Goal: Task Accomplishment & Management: Complete application form

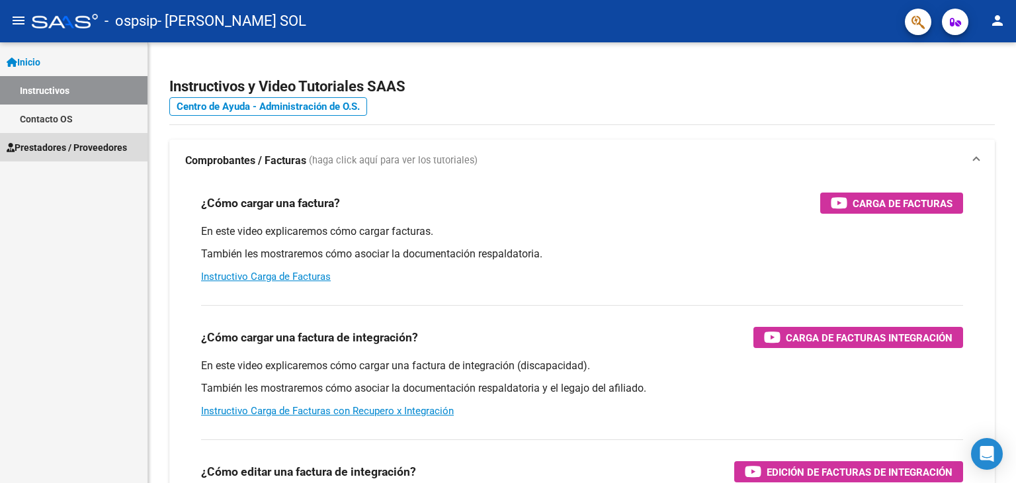
click at [93, 151] on span "Prestadores / Proveedores" at bounding box center [67, 147] width 120 height 15
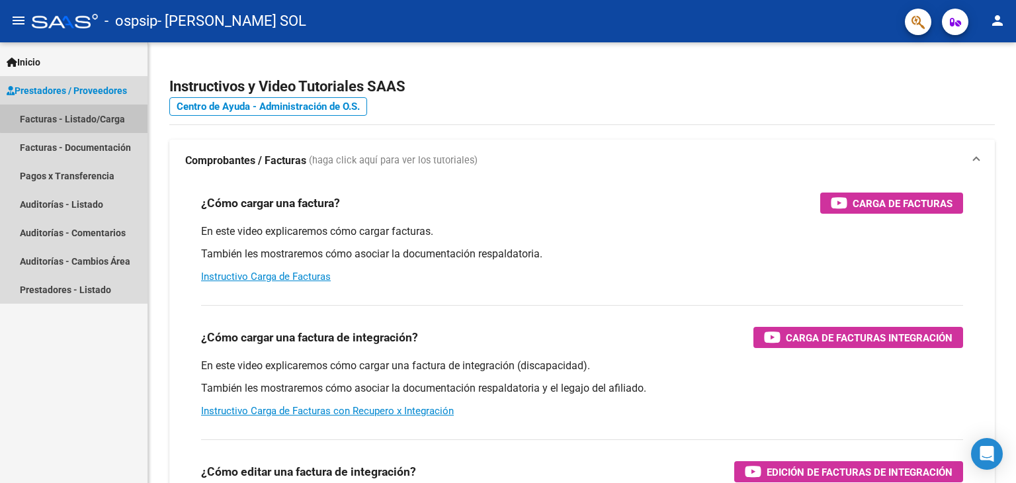
click at [107, 116] on link "Facturas - Listado/Carga" at bounding box center [73, 118] width 147 height 28
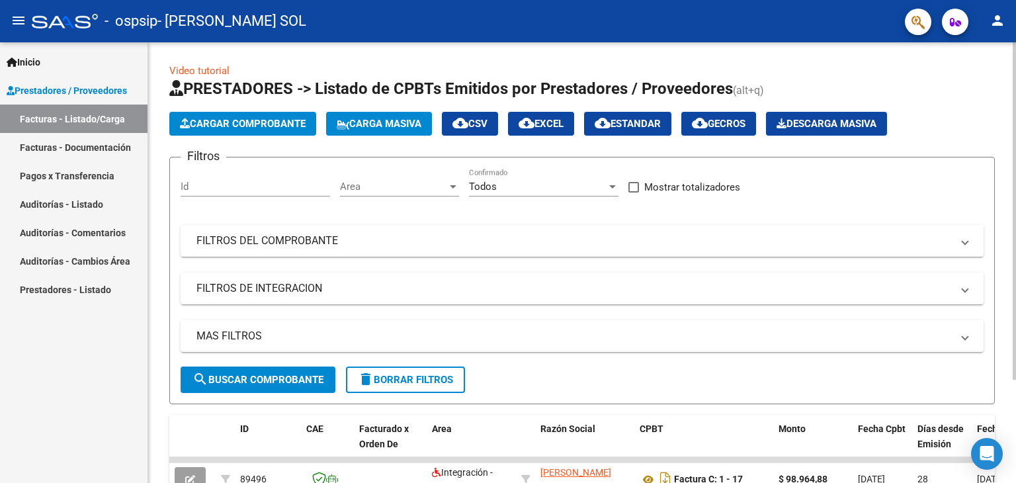
click at [291, 120] on span "Cargar Comprobante" at bounding box center [243, 124] width 126 height 12
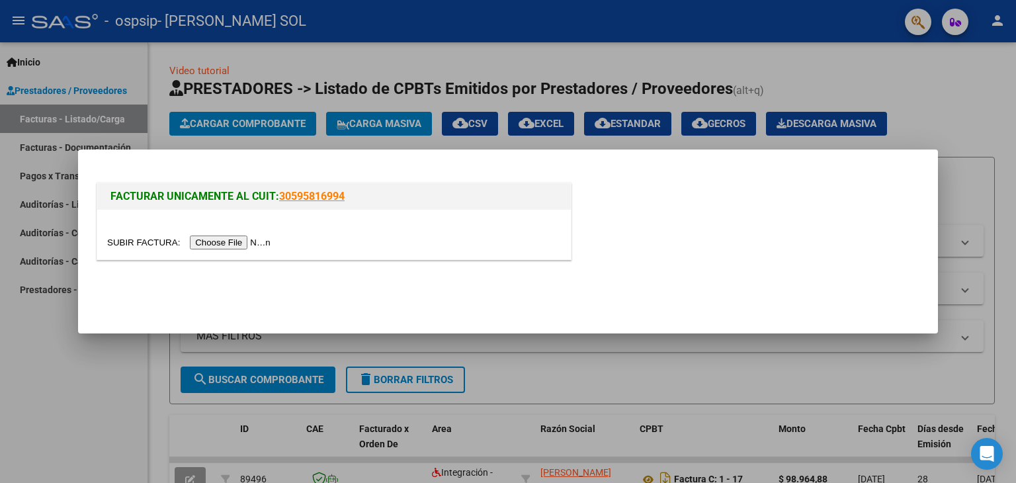
click at [236, 239] on input "file" at bounding box center [190, 242] width 167 height 14
click at [221, 245] on input "file" at bounding box center [190, 242] width 167 height 14
click at [210, 242] on input "file" at bounding box center [190, 242] width 167 height 14
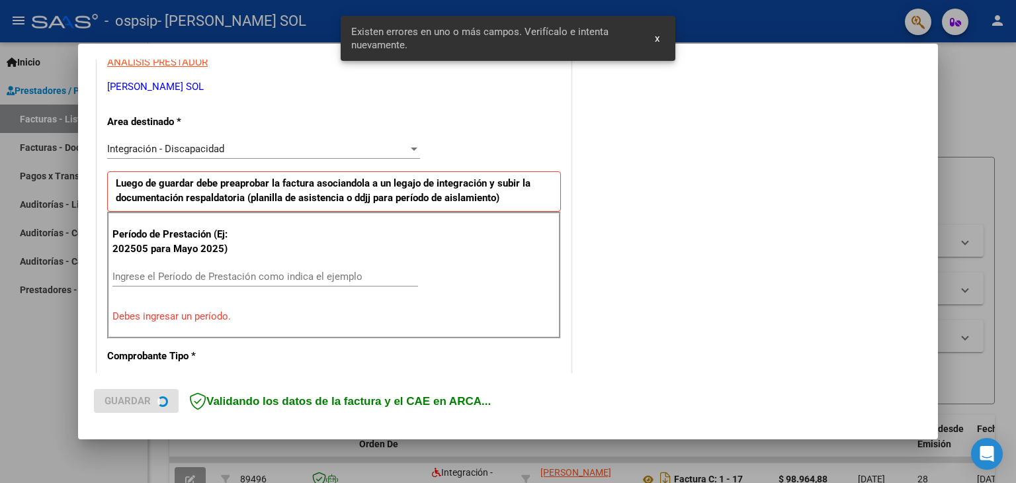
scroll to position [278, 0]
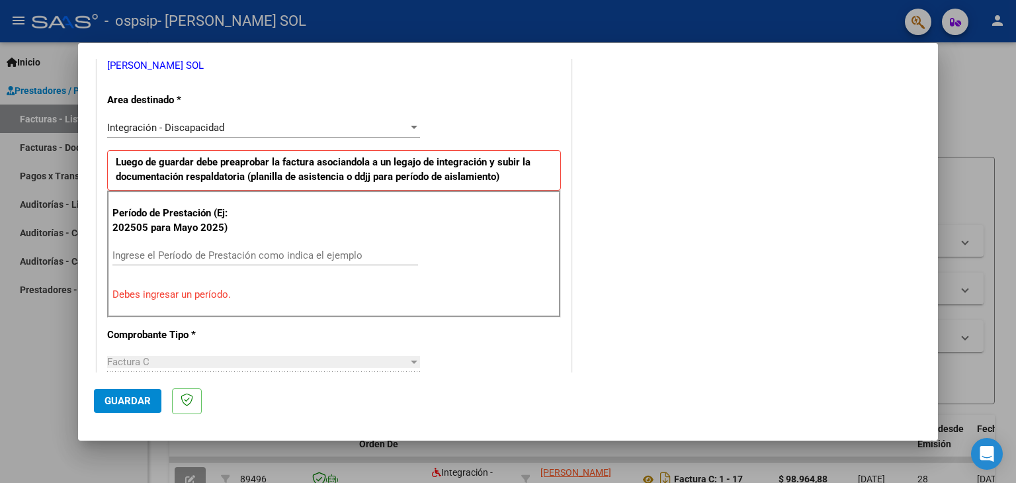
click at [306, 253] on input "Ingrese el Período de Prestación como indica el ejemplo" at bounding box center [265, 255] width 306 height 12
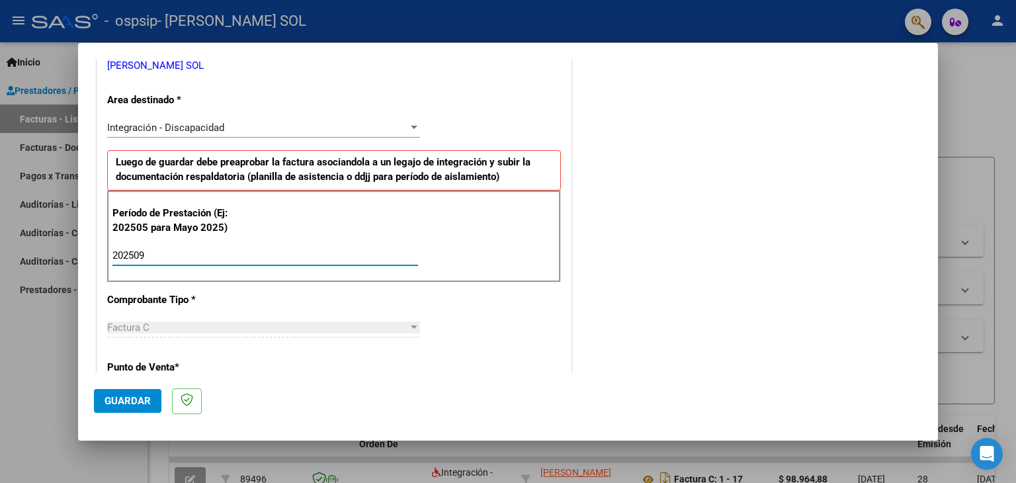
type input "202509"
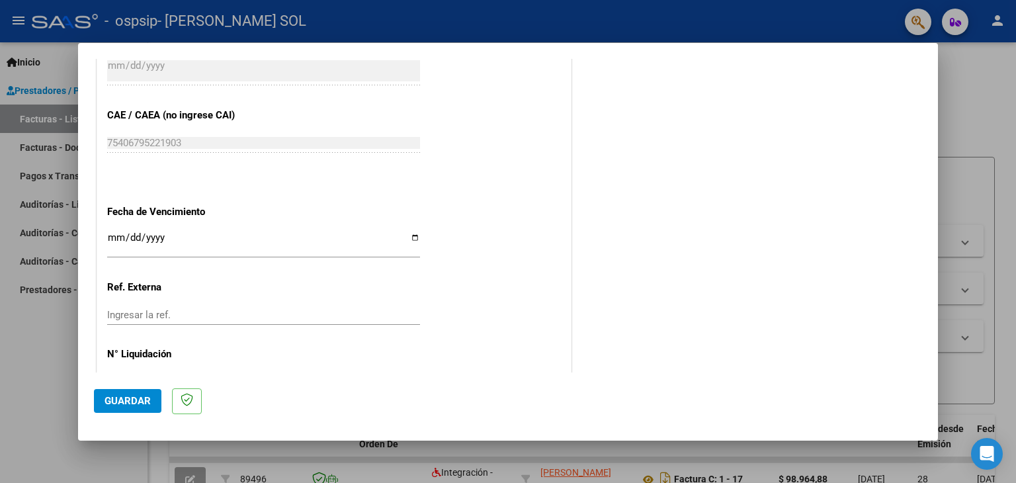
scroll to position [849, 0]
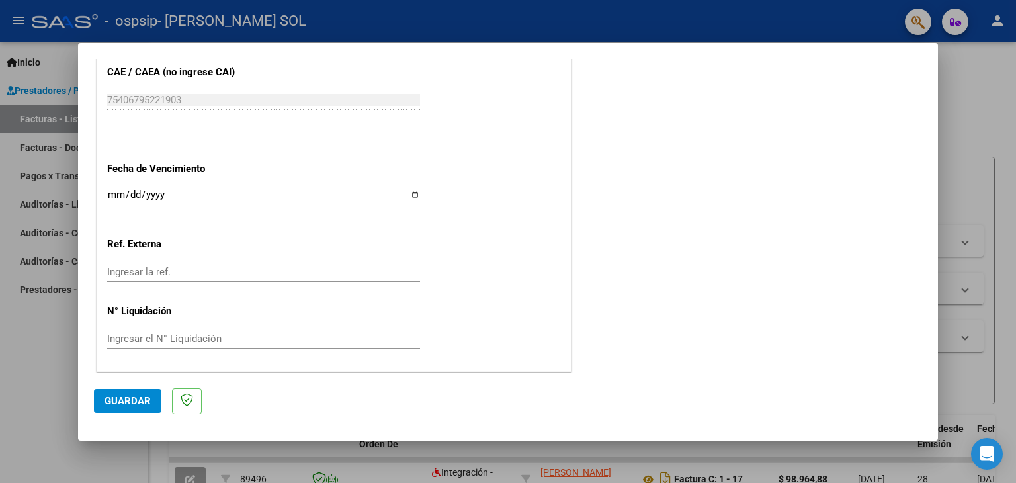
click at [215, 196] on input "Ingresar la fecha" at bounding box center [263, 199] width 313 height 21
click at [415, 196] on input "Ingresar la fecha" at bounding box center [263, 199] width 313 height 21
type input "2025-10-06"
click at [161, 268] on input "Ingresar la ref." at bounding box center [263, 272] width 313 height 12
click at [228, 333] on input "Ingresar el N° Liquidación" at bounding box center [263, 339] width 313 height 12
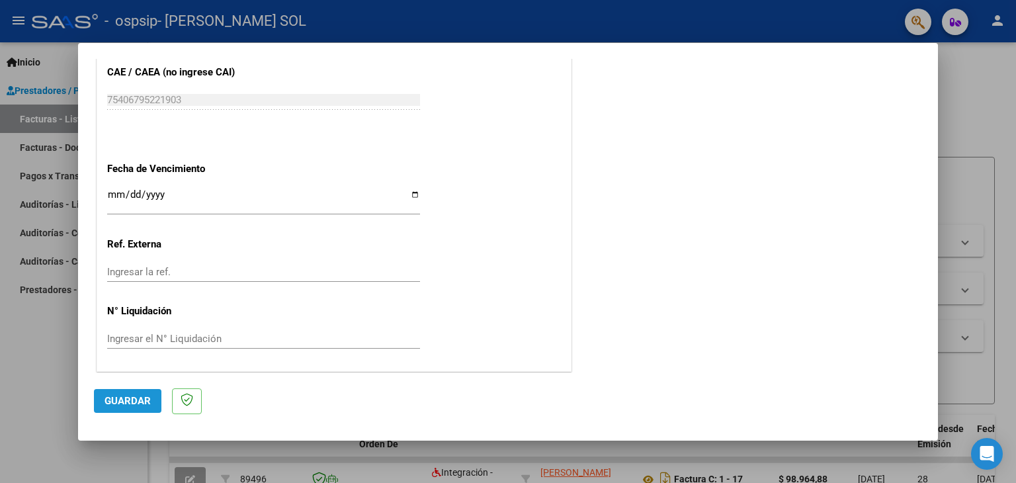
click at [148, 404] on span "Guardar" at bounding box center [127, 401] width 46 height 12
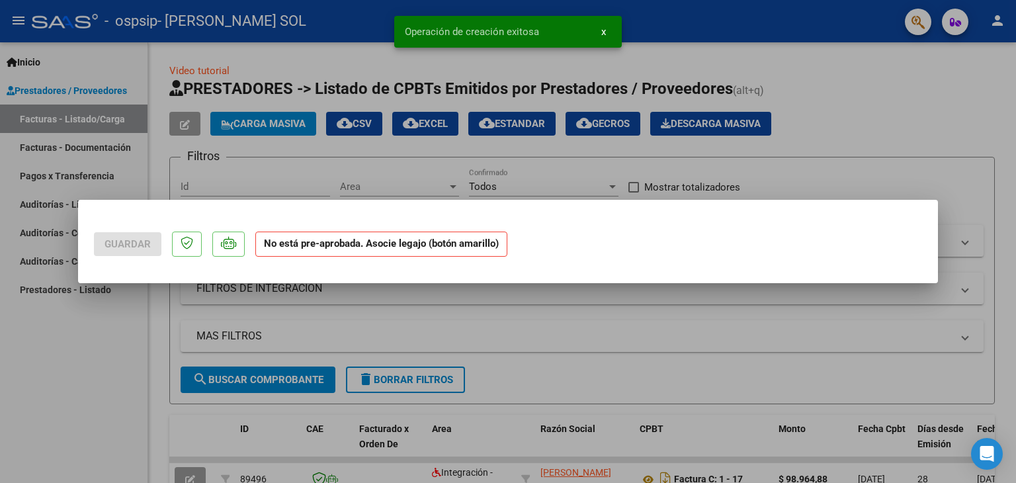
scroll to position [0, 0]
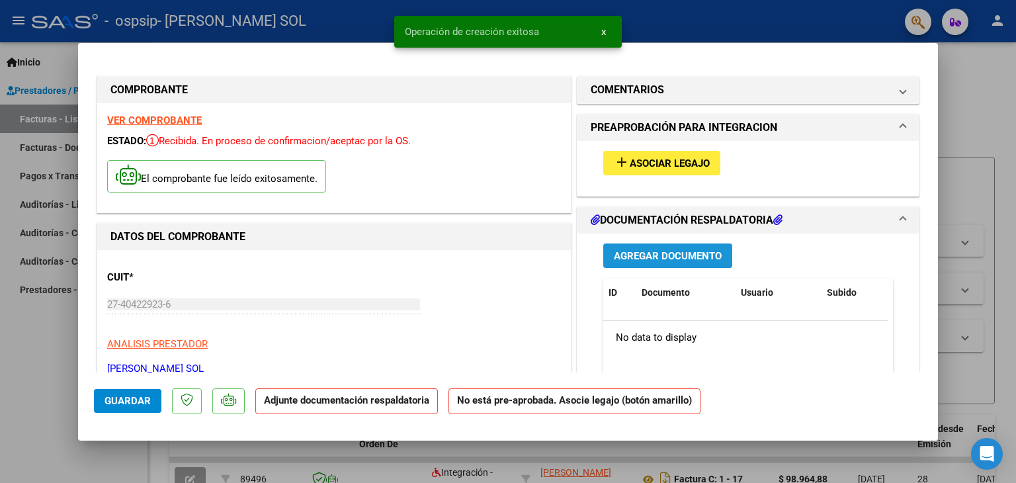
click at [651, 255] on span "Agregar Documento" at bounding box center [668, 256] width 108 height 12
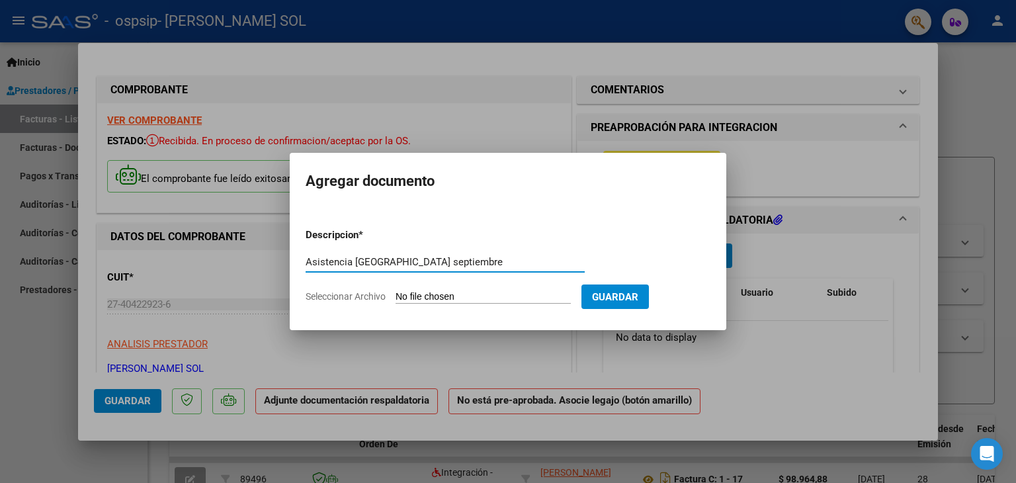
drag, startPoint x: 439, startPoint y: 263, endPoint x: 388, endPoint y: 269, distance: 51.4
click at [388, 269] on div "Asistencia Burgos septiembre Escriba aquí una descripcion" at bounding box center [445, 262] width 279 height 20
click at [354, 265] on input "Asistencia Burgos" at bounding box center [445, 262] width 279 height 12
type input "Asistencia septiembre Burgos"
click at [371, 292] on span "Seleccionar Archivo" at bounding box center [346, 296] width 80 height 11
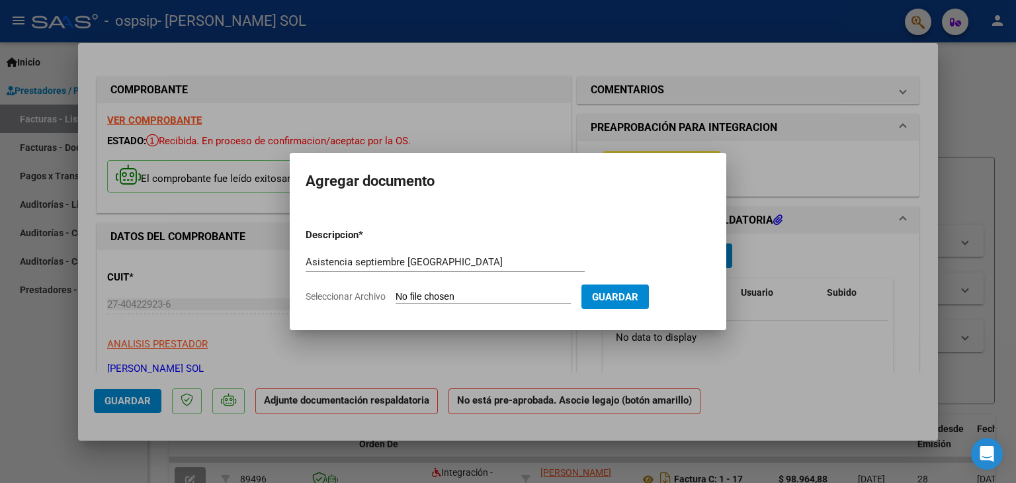
click at [395, 292] on input "Seleccionar Archivo" at bounding box center [482, 297] width 175 height 13
type input "C:\fakepath\Asistencia Burgos, septiembre.pdf"
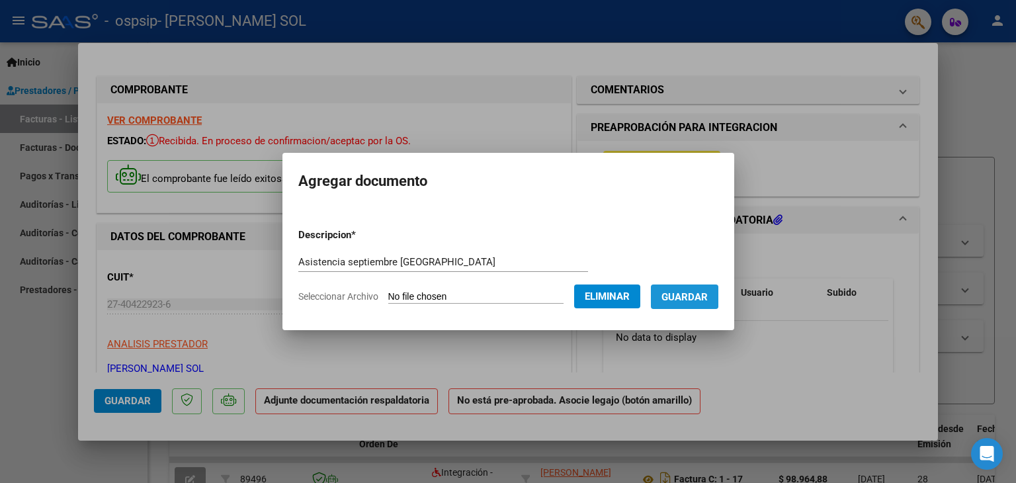
click at [693, 294] on span "Guardar" at bounding box center [684, 297] width 46 height 12
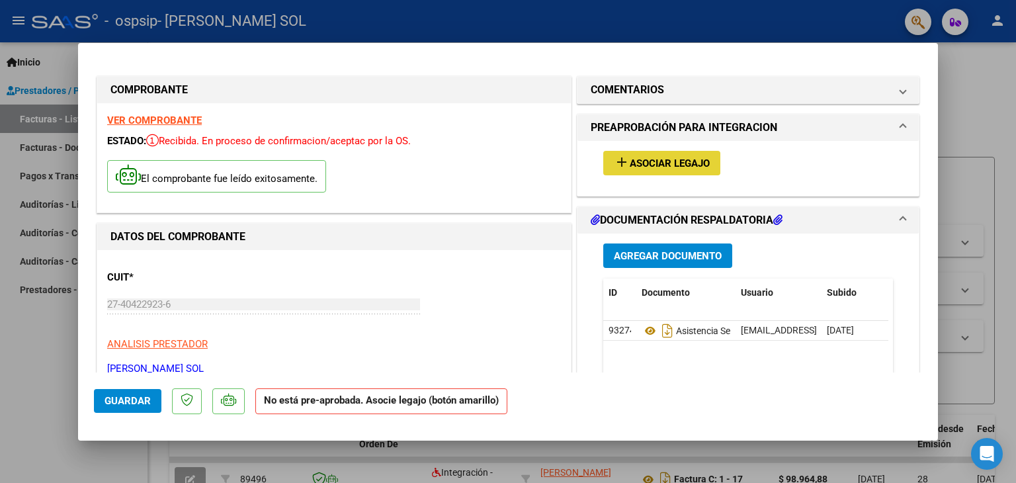
click at [669, 158] on span "Asociar Legajo" at bounding box center [670, 163] width 80 height 12
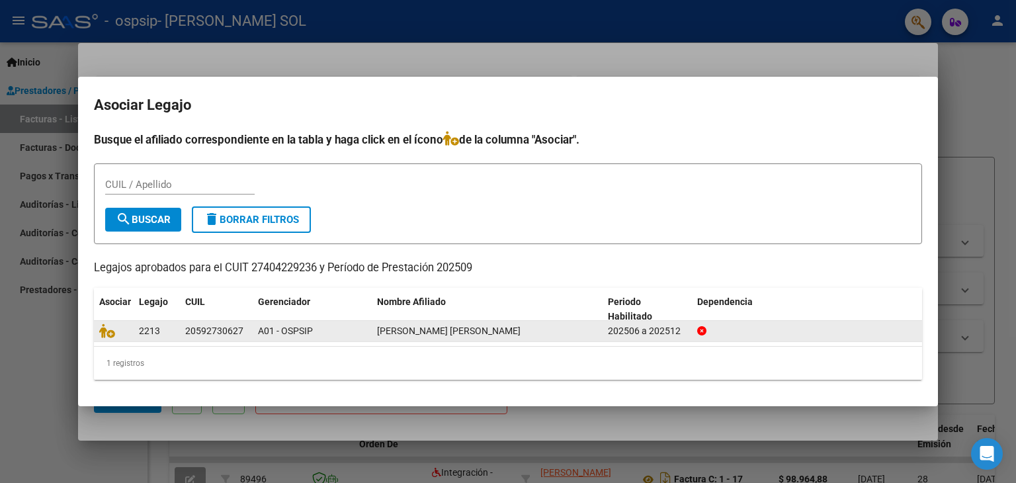
click at [487, 331] on div "BURGOS ALMA PAULINA" at bounding box center [487, 330] width 220 height 15
click at [110, 329] on icon at bounding box center [107, 330] width 16 height 15
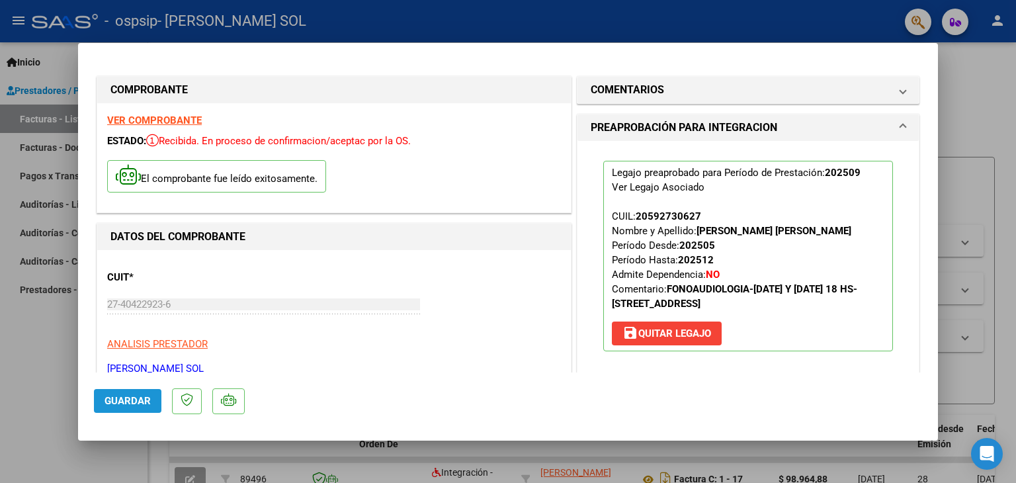
click at [137, 401] on span "Guardar" at bounding box center [127, 401] width 46 height 12
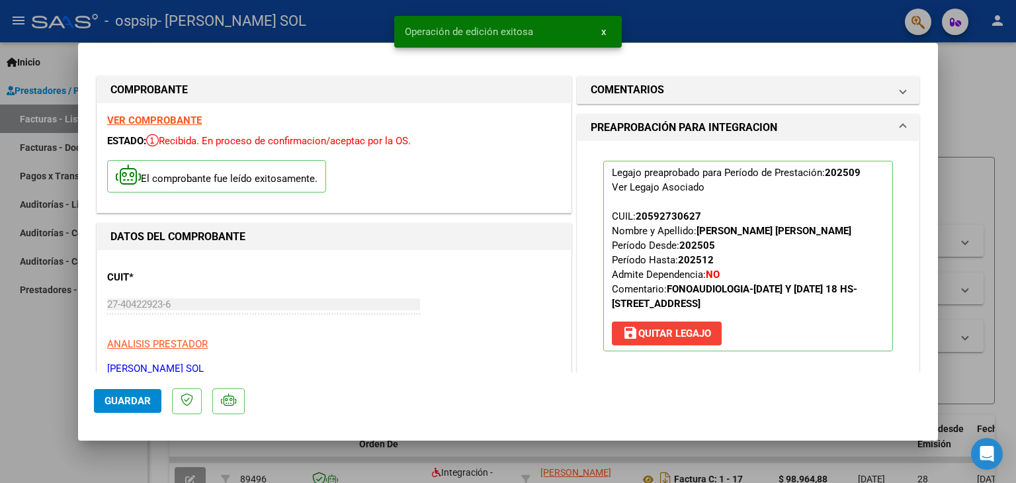
click at [979, 137] on div at bounding box center [508, 241] width 1016 height 483
type input "$ 0,00"
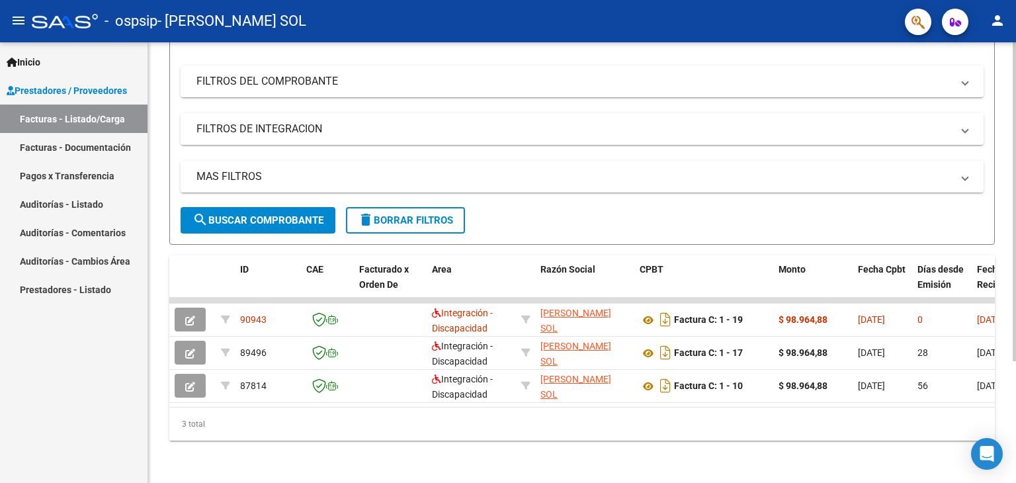
scroll to position [167, 0]
click at [1011, 302] on div "Video tutorial PRESTADORES -> Listado de CPBTs Emitidos por Prestadores / Prove…" at bounding box center [583, 183] width 871 height 600
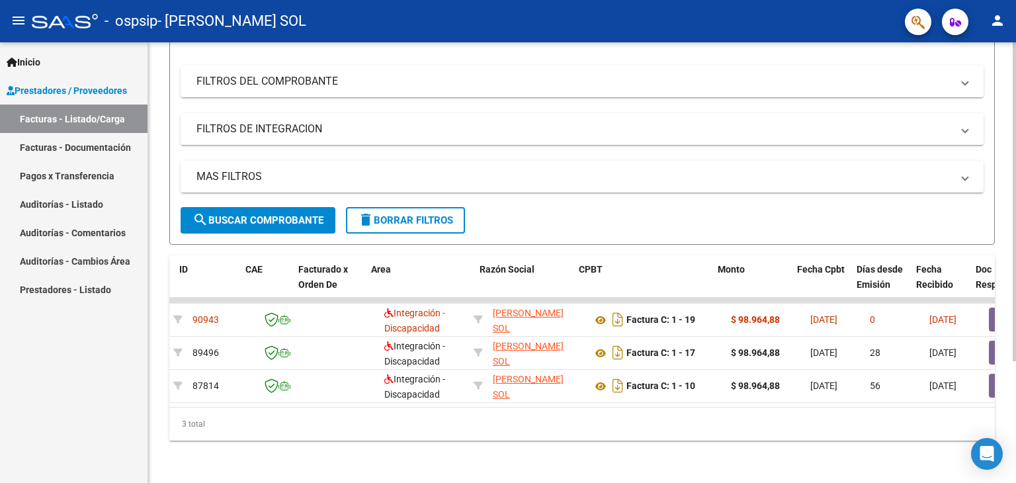
scroll to position [0, 0]
